Goal: Ask a question

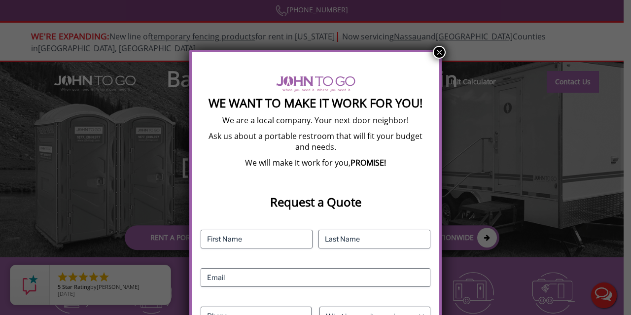
click at [437, 49] on button "×" at bounding box center [438, 52] width 13 height 13
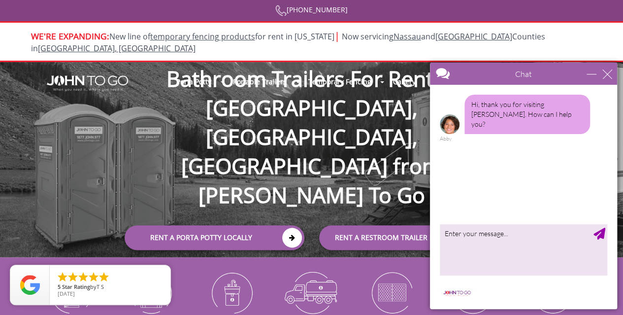
click at [286, 87] on div at bounding box center [311, 157] width 623 height 315
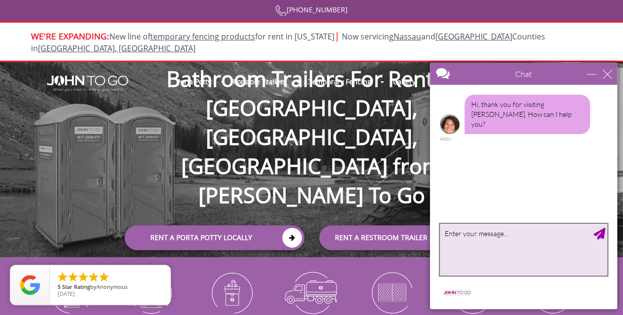
click at [469, 238] on textarea "type your message" at bounding box center [523, 250] width 167 height 52
type textarea "HI. I need my Trailer bathoom tank emptied"
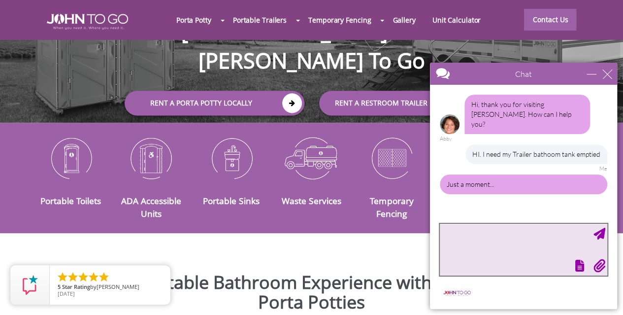
scroll to position [135, 0]
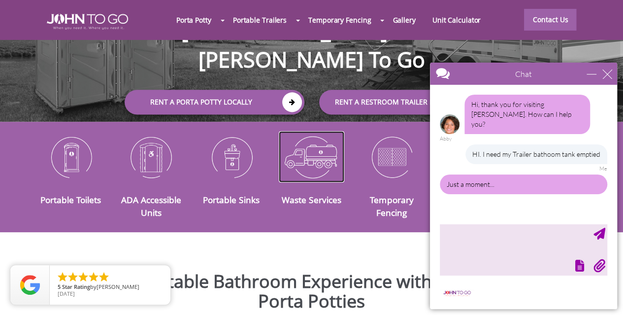
click at [321, 148] on img at bounding box center [312, 156] width 66 height 51
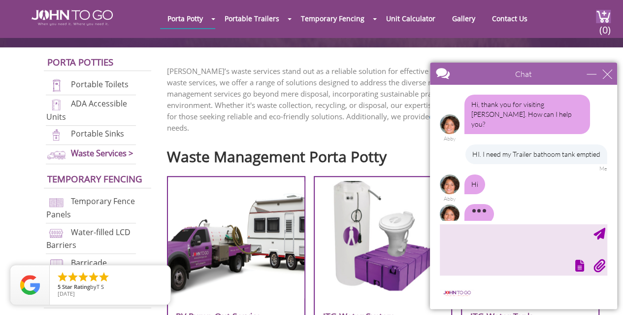
scroll to position [14, 0]
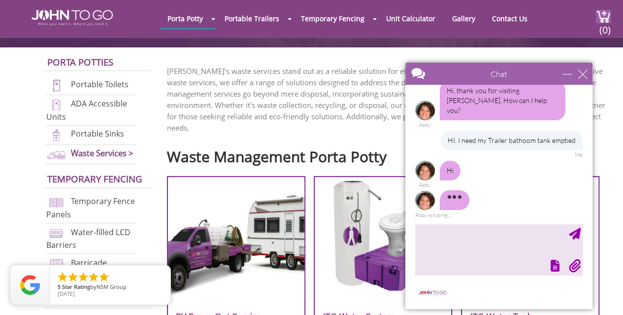
drag, startPoint x: 879, startPoint y: 129, endPoint x: 543, endPoint y: 96, distance: 338.1
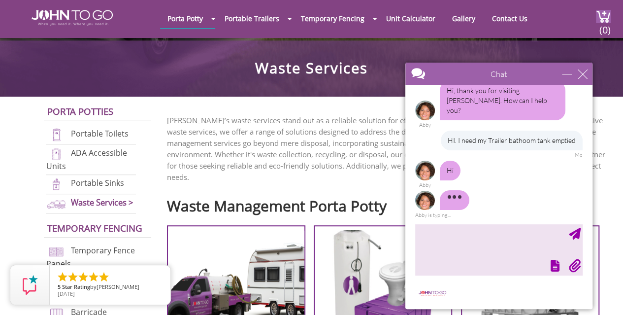
scroll to position [213, 0]
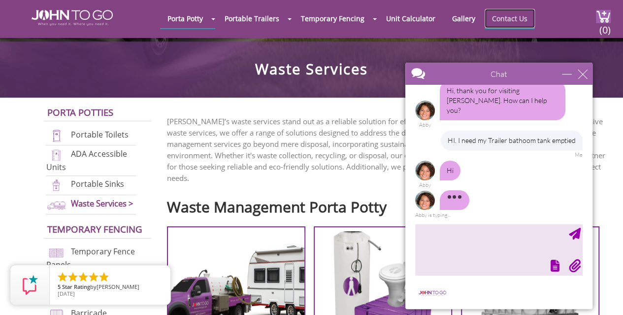
click at [505, 20] on link "Contact Us" at bounding box center [510, 18] width 50 height 19
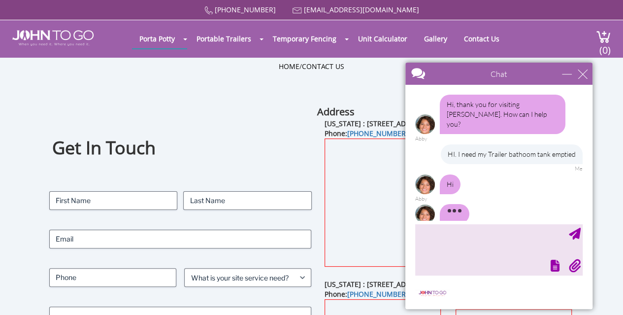
scroll to position [14, 0]
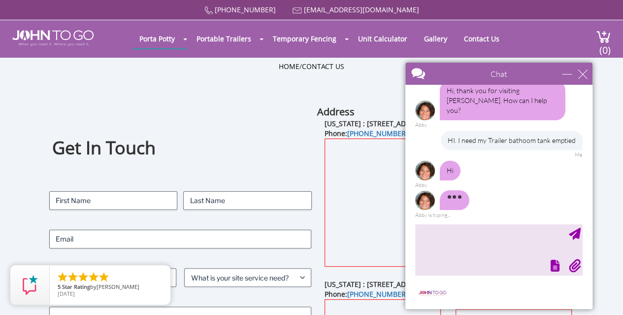
click at [529, 67] on div at bounding box center [481, 75] width 152 height 24
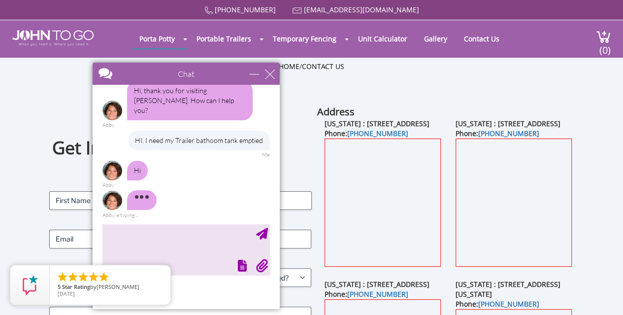
drag, startPoint x: 615, startPoint y: 124, endPoint x: 134, endPoint y: 91, distance: 482.4
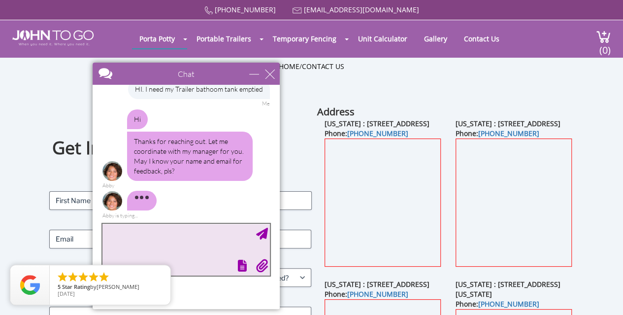
click at [161, 242] on textarea "type your message" at bounding box center [185, 250] width 167 height 52
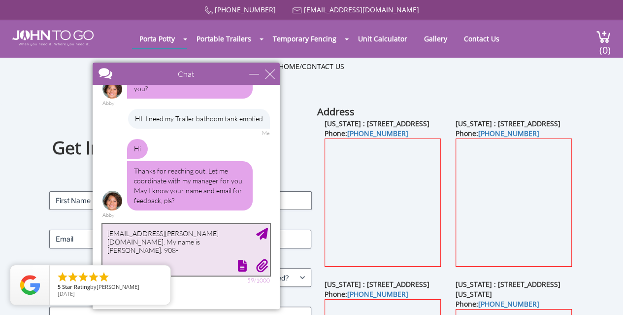
scroll to position [35, 0]
type textarea "Kermit14.hoffman@gmail.com. My name is Kermit Hoffman. 908-963-3792"
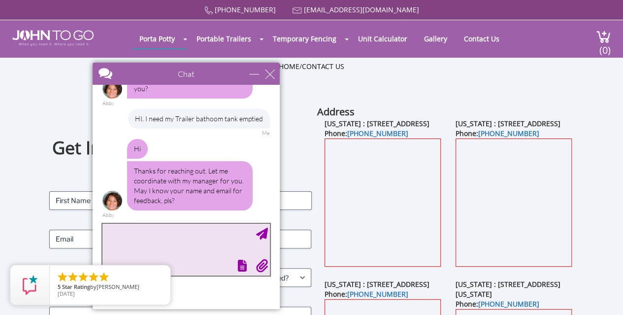
scroll to position [75, 0]
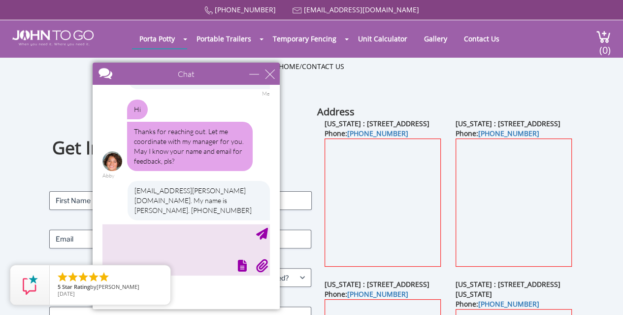
click at [298, 147] on h1 "Get In Touch" at bounding box center [180, 148] width 257 height 24
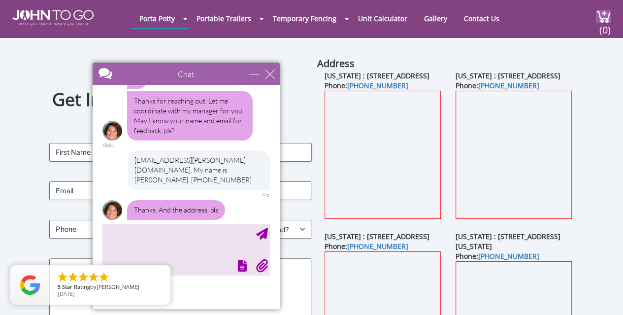
scroll to position [0, 0]
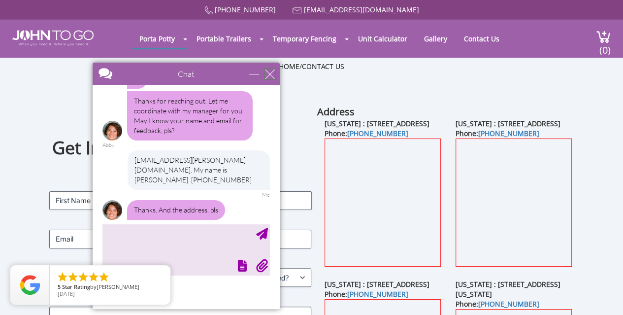
click at [267, 74] on div "close" at bounding box center [270, 74] width 10 height 10
type input "Continue Chat"
type input "End Chat"
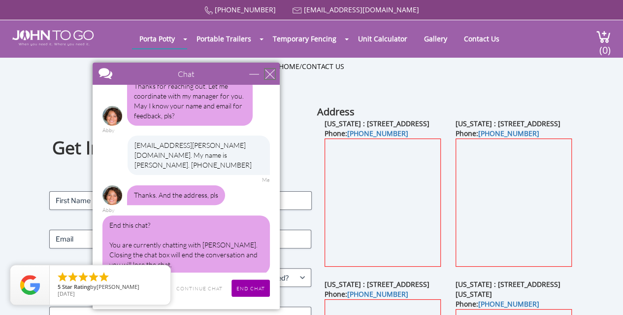
click at [267, 74] on div "close" at bounding box center [270, 74] width 10 height 10
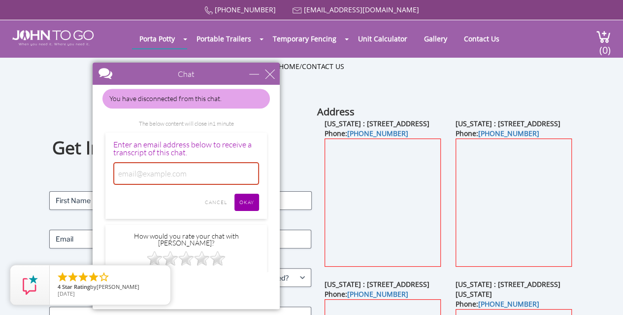
click at [35, 87] on div "Home / Contact Us" at bounding box center [312, 81] width 576 height 39
